Goal: Check status: Check status

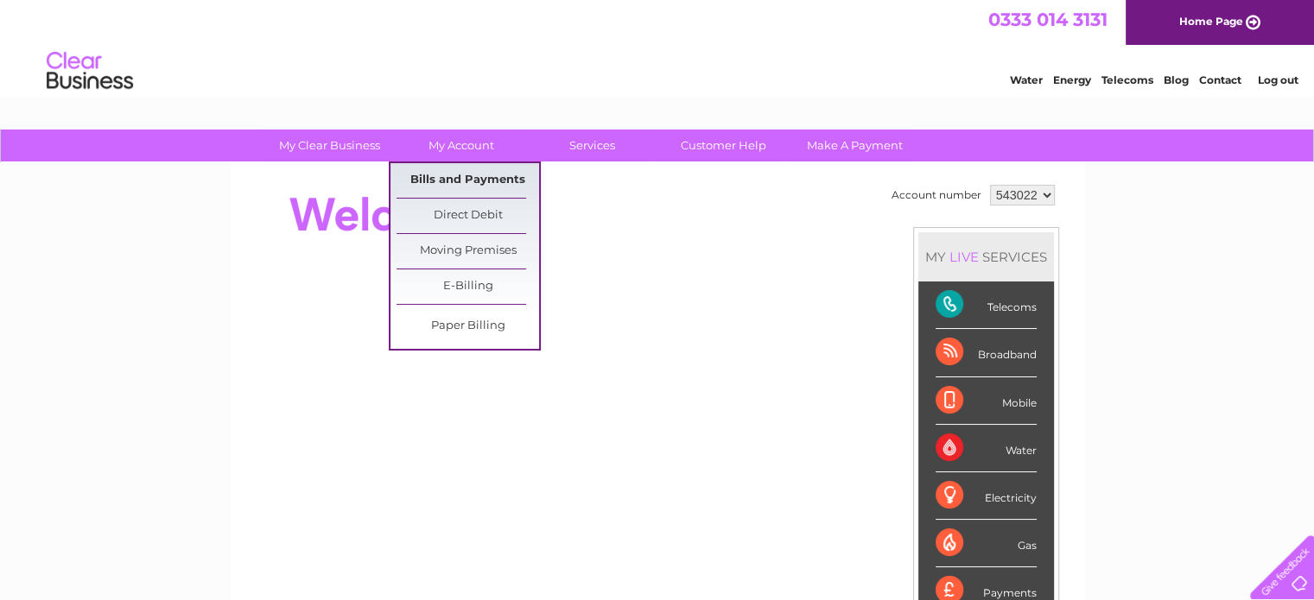
click at [461, 175] on link "Bills and Payments" at bounding box center [468, 180] width 143 height 35
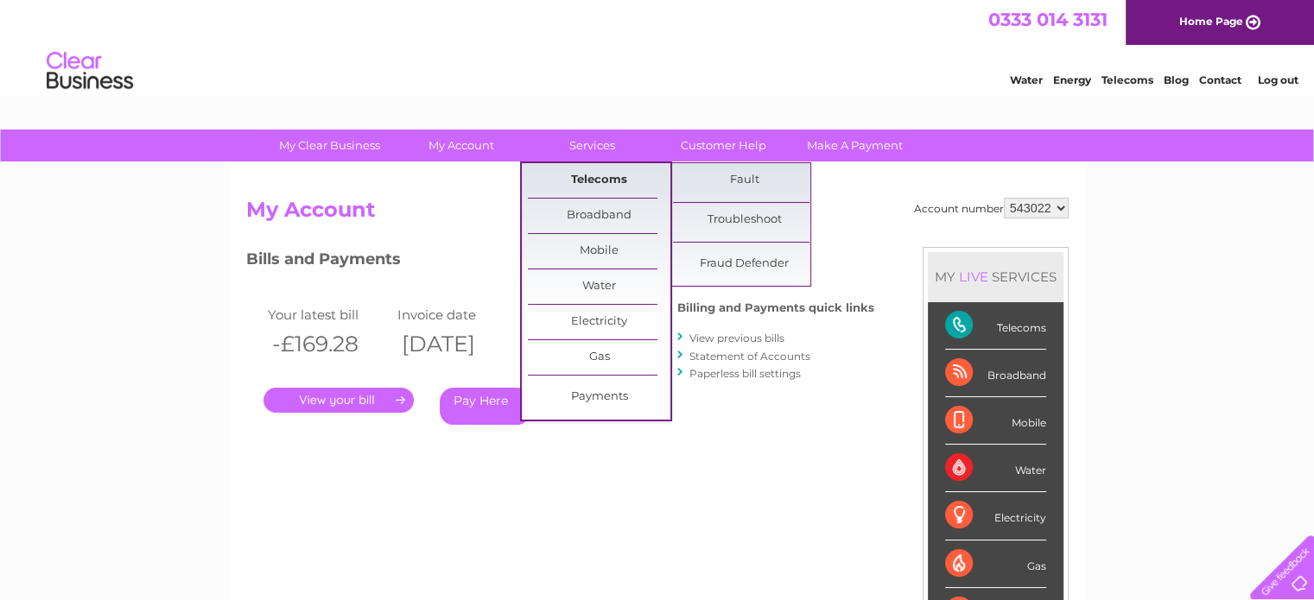
click at [584, 173] on link "Telecoms" at bounding box center [599, 180] width 143 height 35
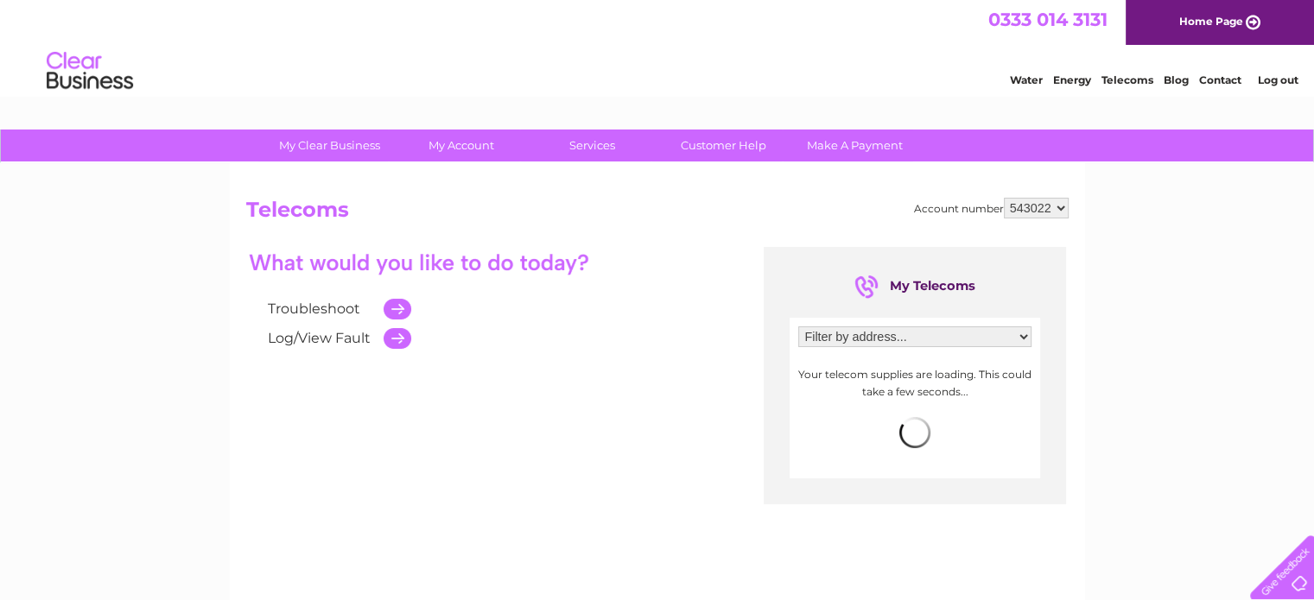
click at [884, 331] on select "Filter by address... [STREET_ADDRESS] [STREET_ADDRESS][GEOGRAPHIC_DATA][STREET_…" at bounding box center [914, 337] width 233 height 21
select select "1394896"
click at [798, 327] on select "Filter by address... [STREET_ADDRESS] [STREET_ADDRESS][GEOGRAPHIC_DATA][STREET_…" at bounding box center [914, 337] width 233 height 21
click at [1273, 72] on li "Log out" at bounding box center [1278, 80] width 52 height 22
click at [1278, 77] on link "Log out" at bounding box center [1277, 79] width 41 height 13
